Goal: Transaction & Acquisition: Purchase product/service

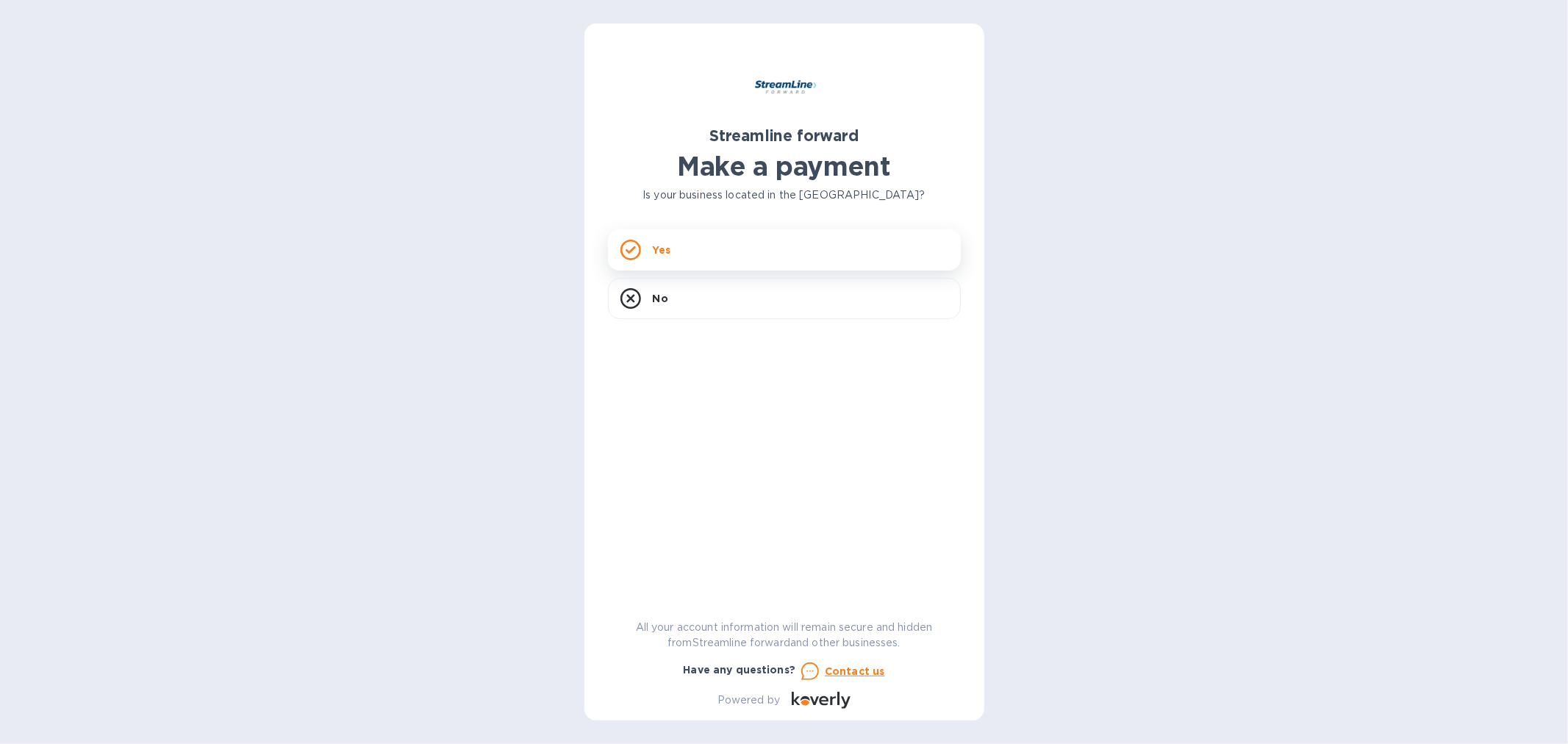
click at [828, 258] on div "Yes" at bounding box center [784, 250] width 353 height 41
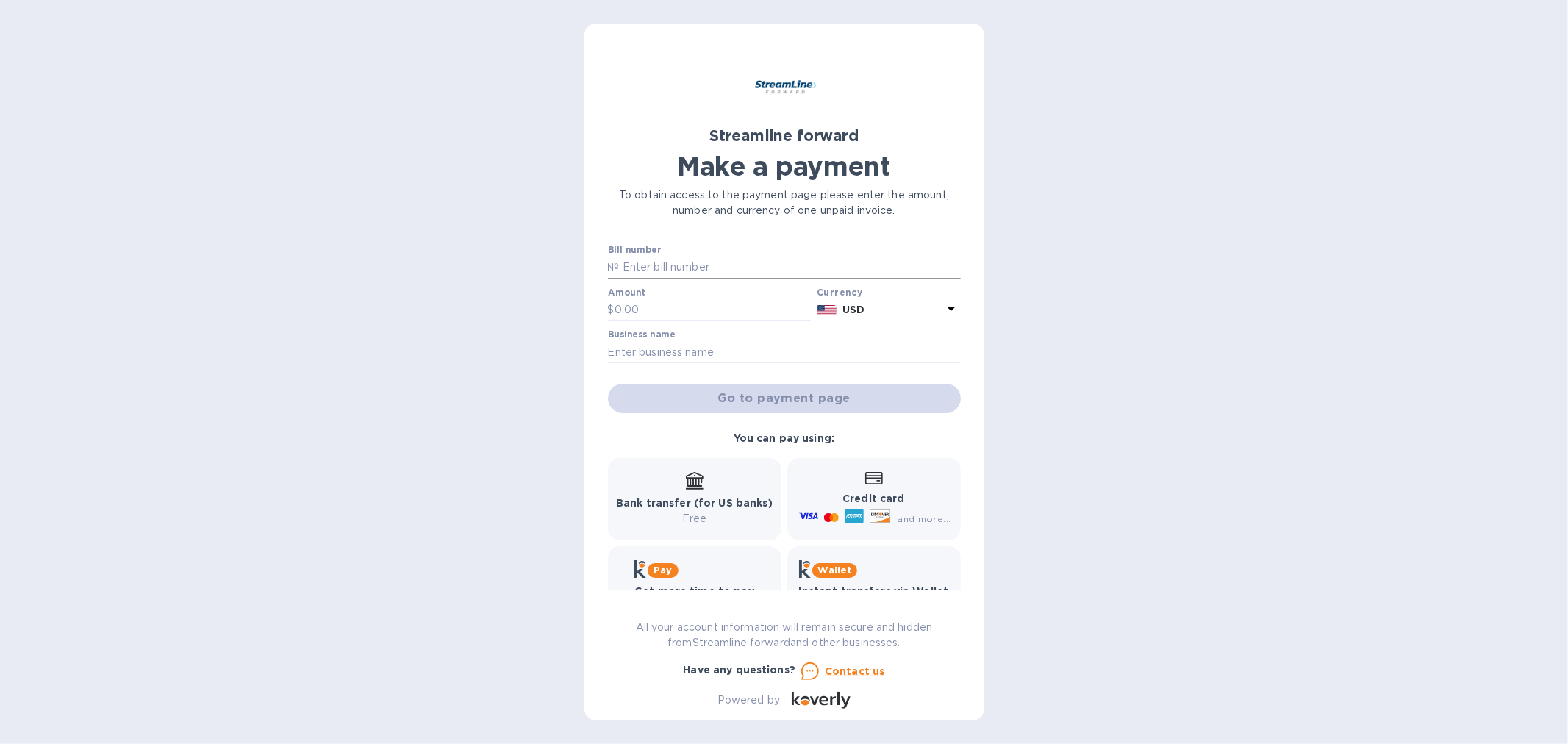
click at [754, 270] on input "text" at bounding box center [790, 267] width 341 height 22
click at [769, 268] on input "text" at bounding box center [790, 267] width 341 height 22
type input "1107"
click at [672, 305] on input "text" at bounding box center [713, 309] width 197 height 22
type input "1,655.17"
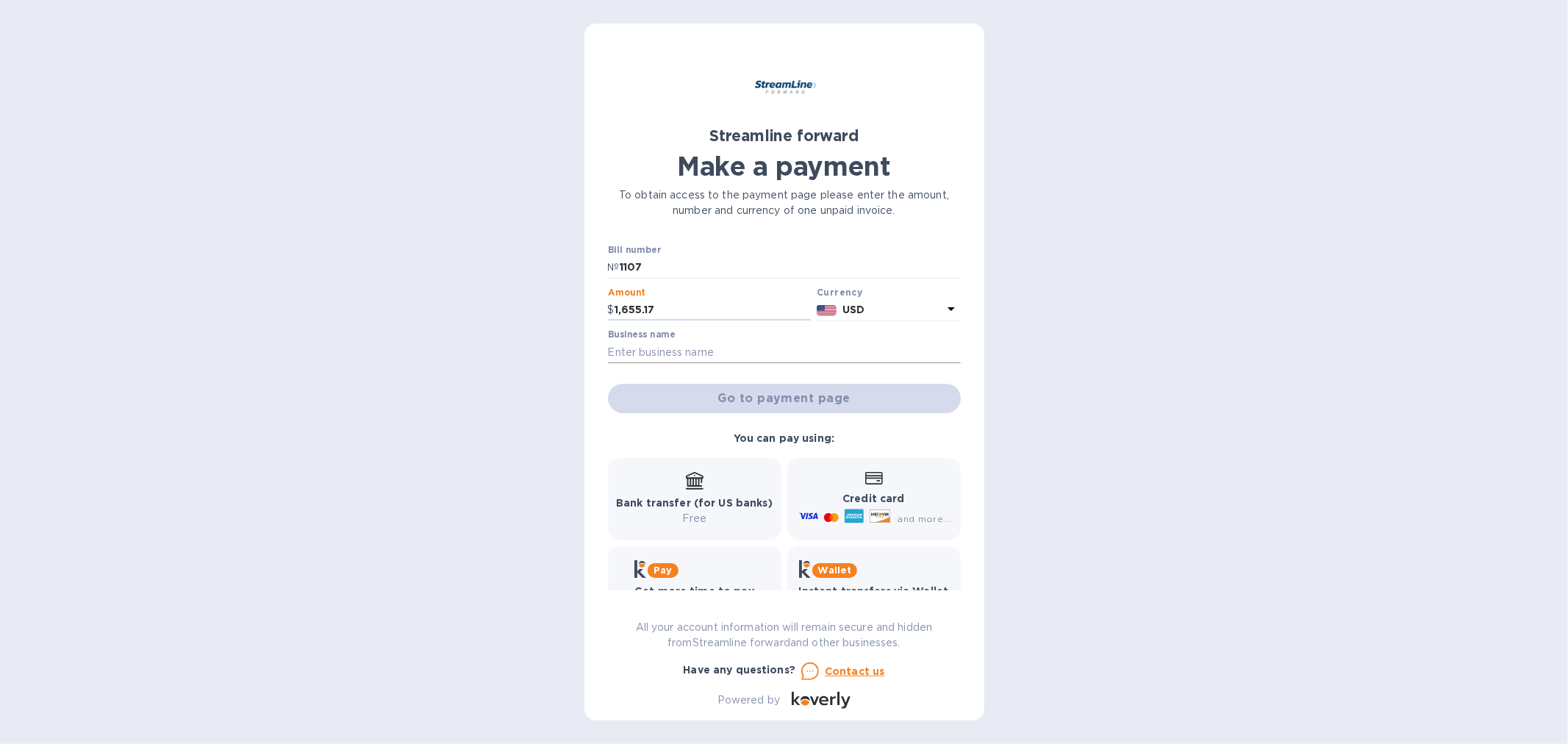
click at [677, 347] on input "text" at bounding box center [784, 352] width 353 height 22
type input "Yet Enterprises"
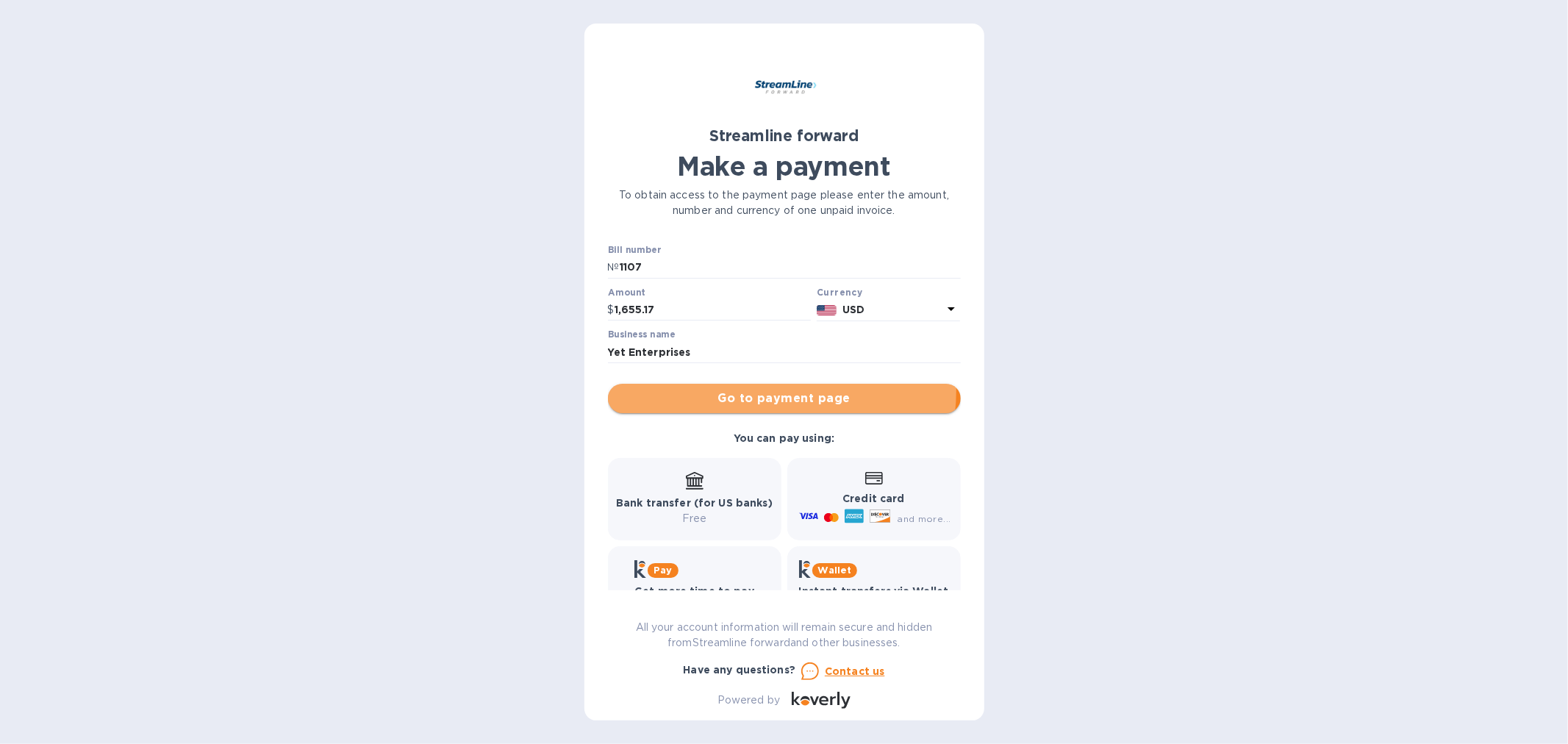
click at [768, 391] on span "Go to payment page" at bounding box center [784, 398] width 329 height 17
